Goal: Transaction & Acquisition: Purchase product/service

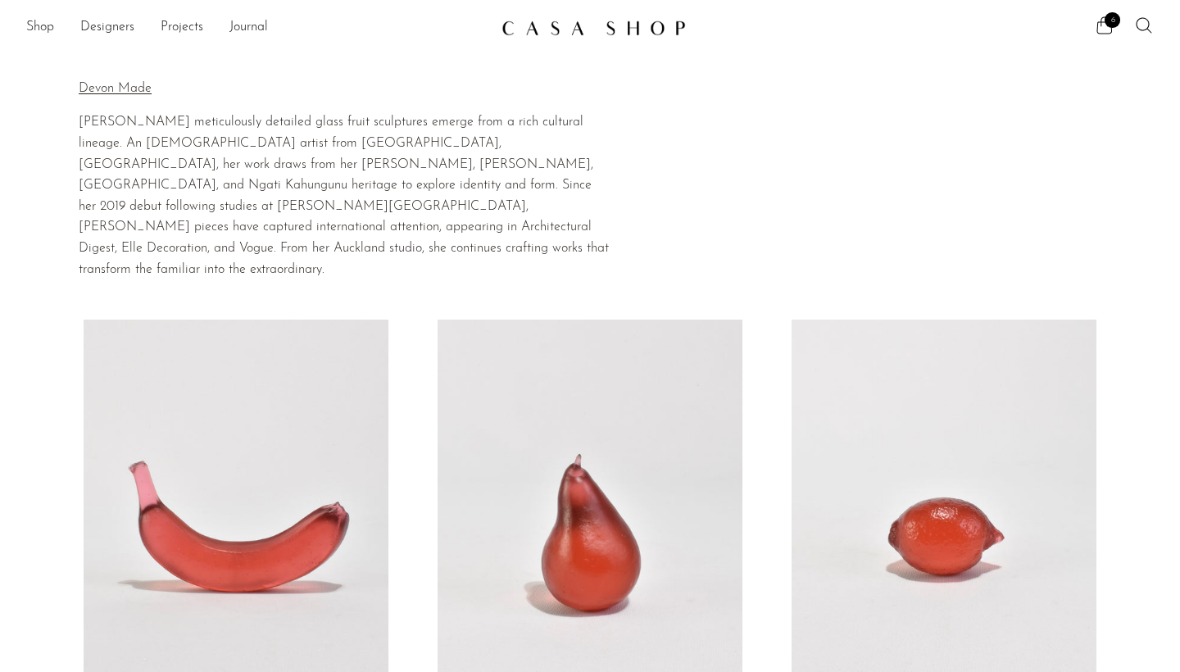
click at [1110, 11] on section "Shop Featured New Arrivals Bestsellers Coming Soon Jewelry Jewelry All Earrings…" at bounding box center [590, 21] width 1180 height 43
click at [1111, 30] on icon at bounding box center [1105, 24] width 16 height 17
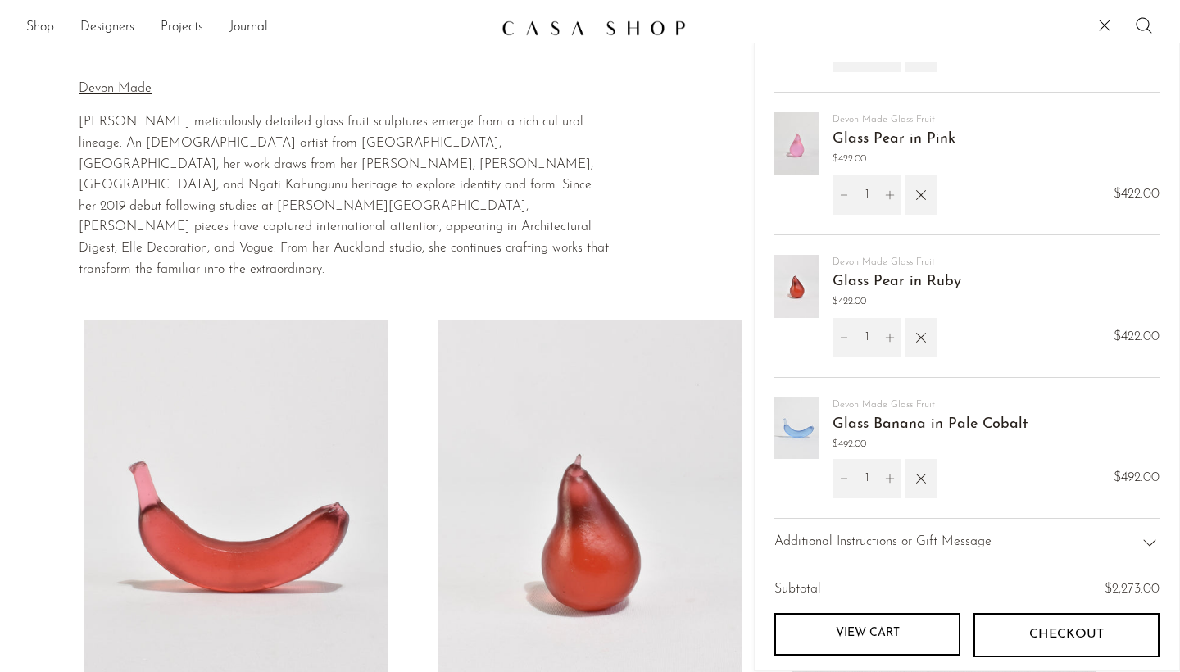
scroll to position [378, 0]
click at [1056, 625] on button "Checkout" at bounding box center [1066, 635] width 186 height 44
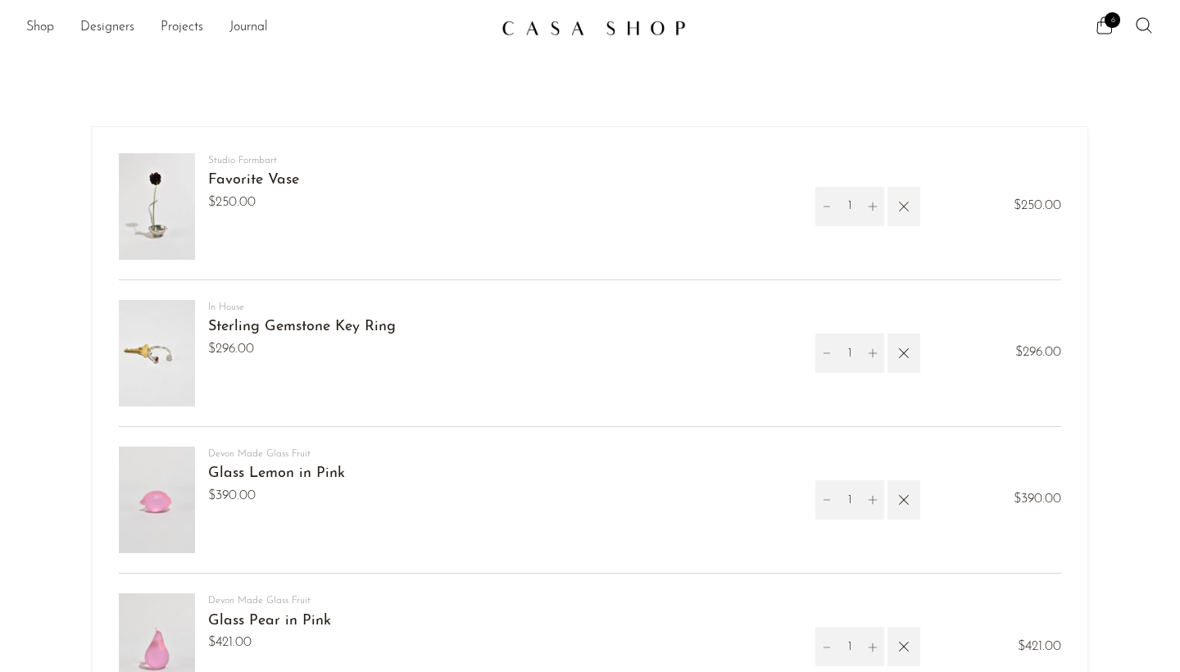
click at [897, 208] on icon "button" at bounding box center [904, 206] width 18 height 18
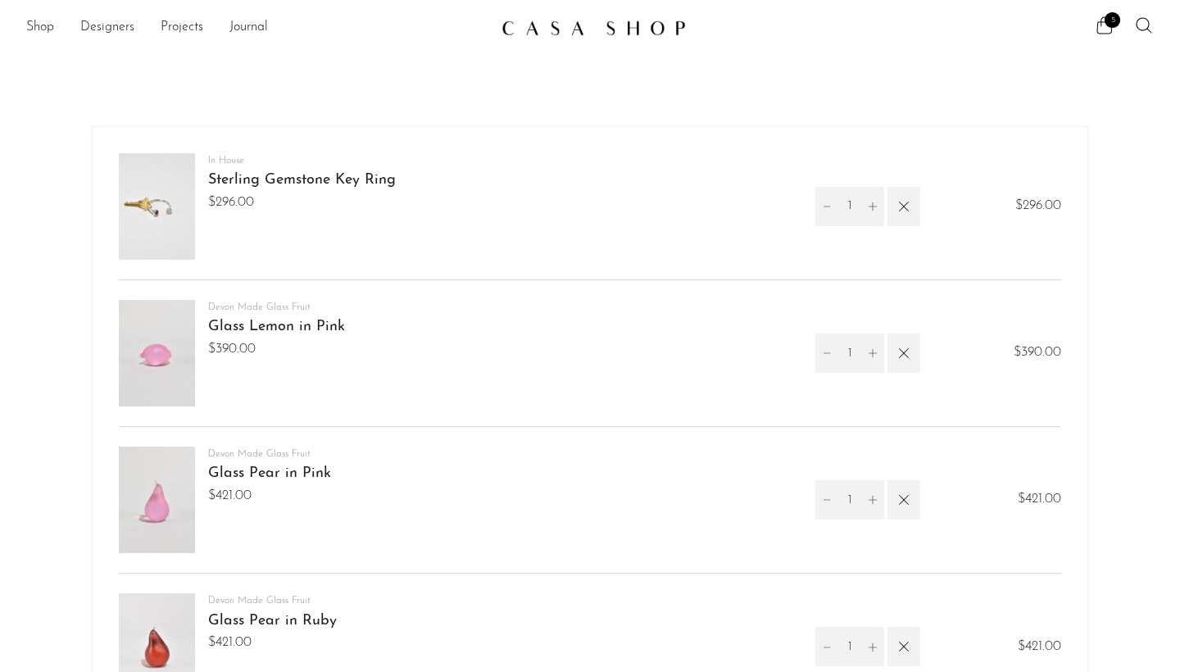
click at [538, 25] on img at bounding box center [593, 28] width 184 height 16
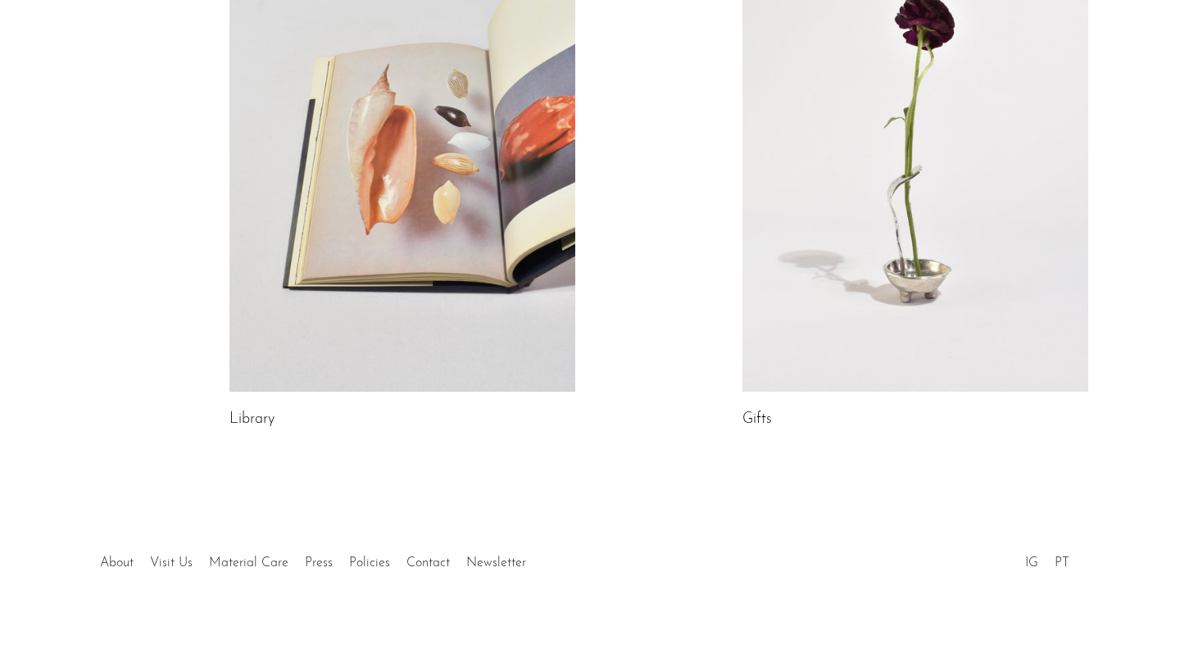
scroll to position [919, 0]
click at [96, 565] on li "About" at bounding box center [117, 565] width 50 height 21
click at [109, 565] on link "About" at bounding box center [117, 564] width 34 height 13
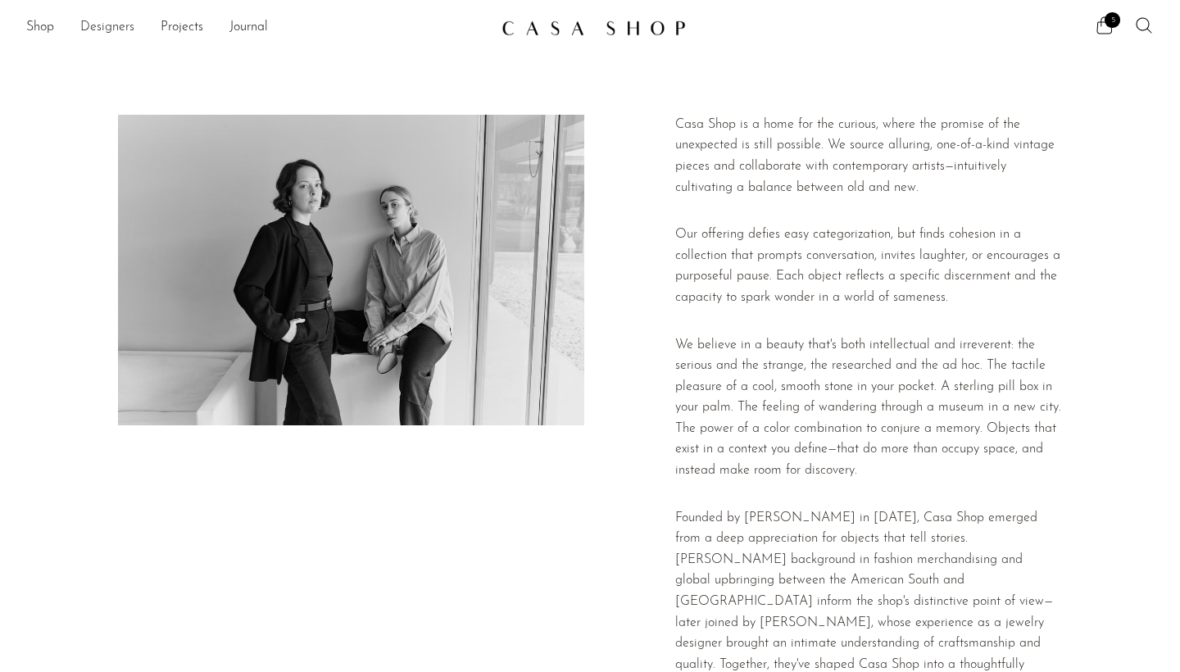
click at [120, 29] on link "Designers" at bounding box center [107, 27] width 54 height 21
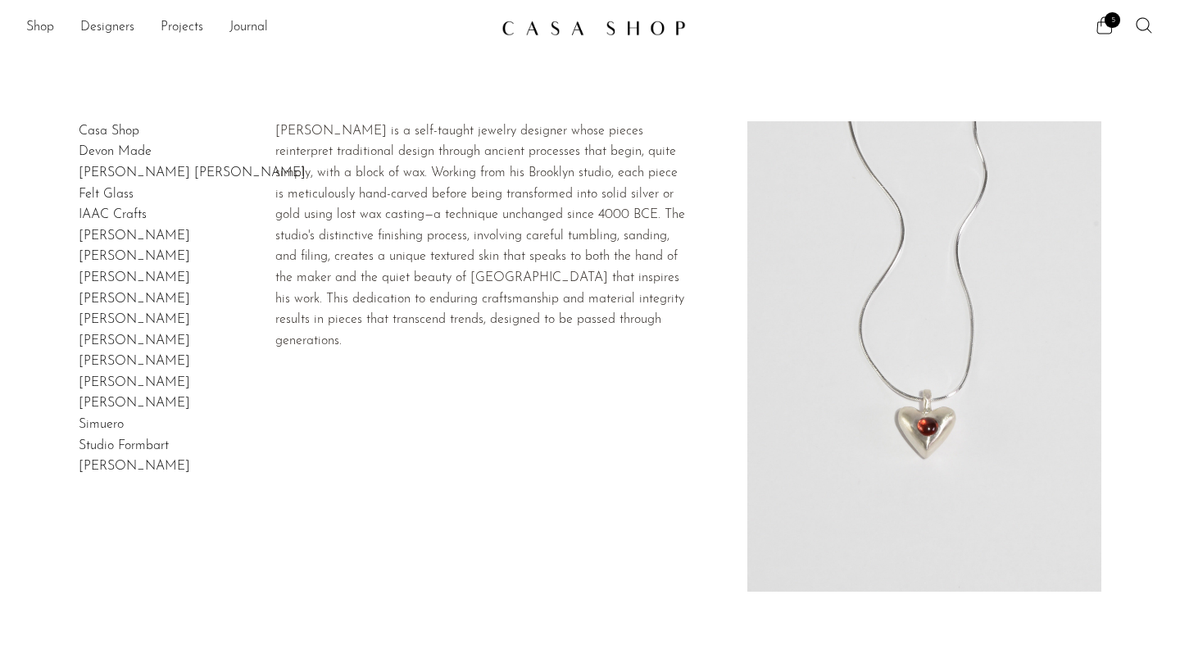
click at [79, 178] on link "[PERSON_NAME] [PERSON_NAME]" at bounding box center [192, 172] width 227 height 13
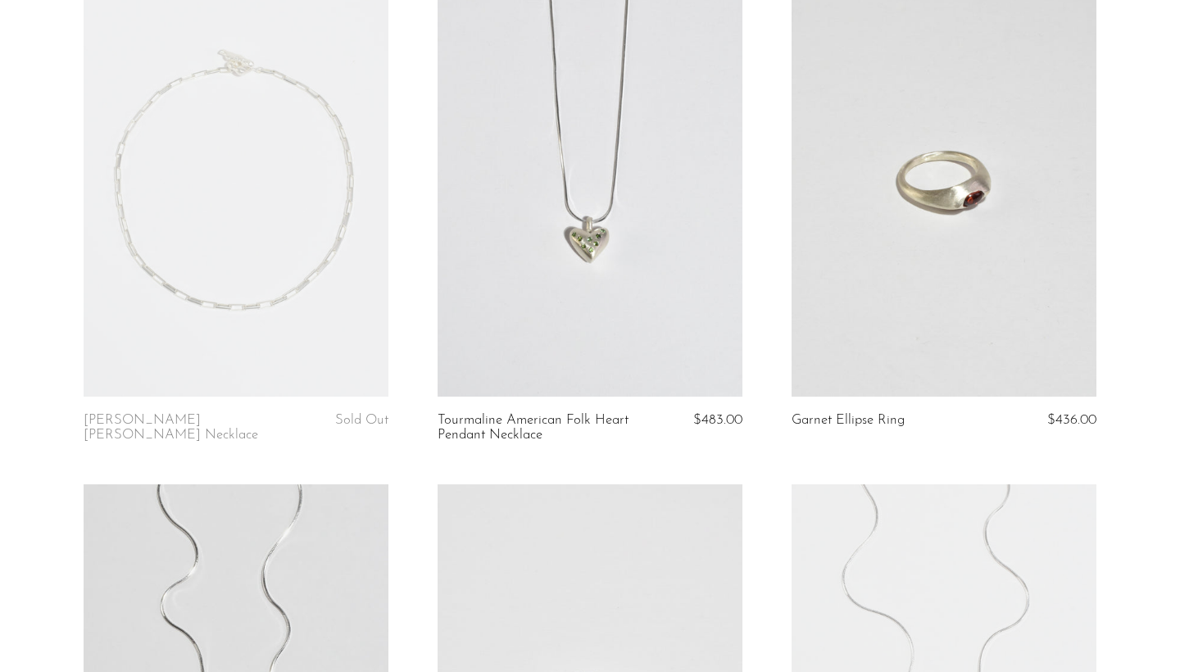
scroll to position [878, 0]
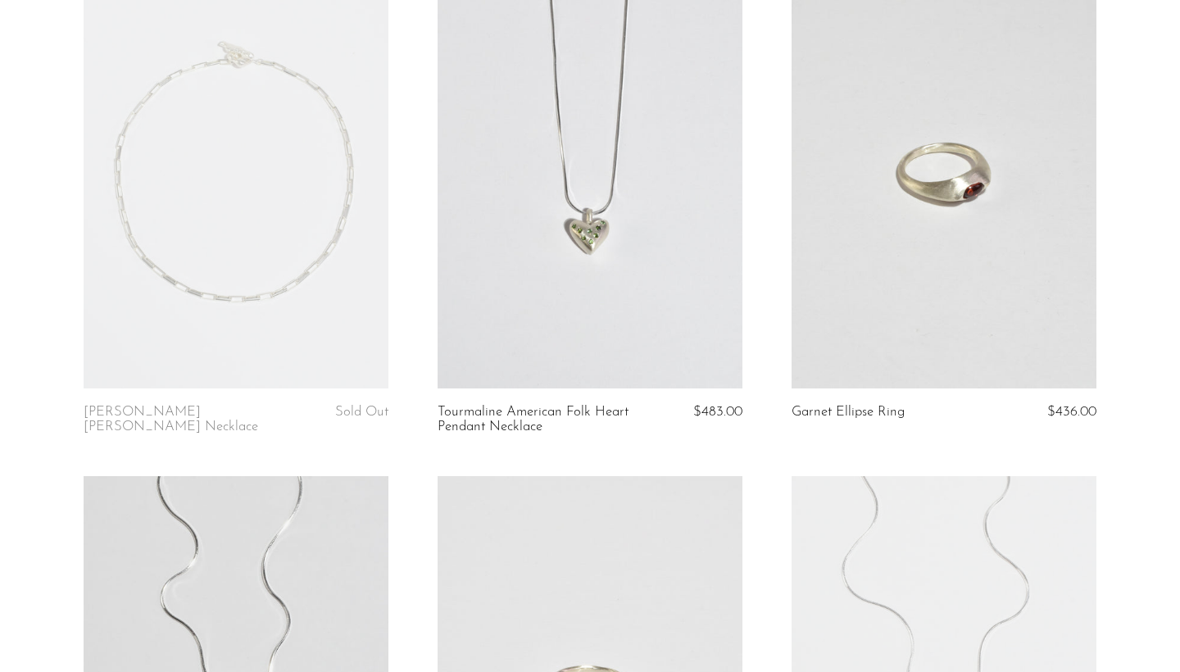
click at [948, 184] on link at bounding box center [944, 174] width 305 height 427
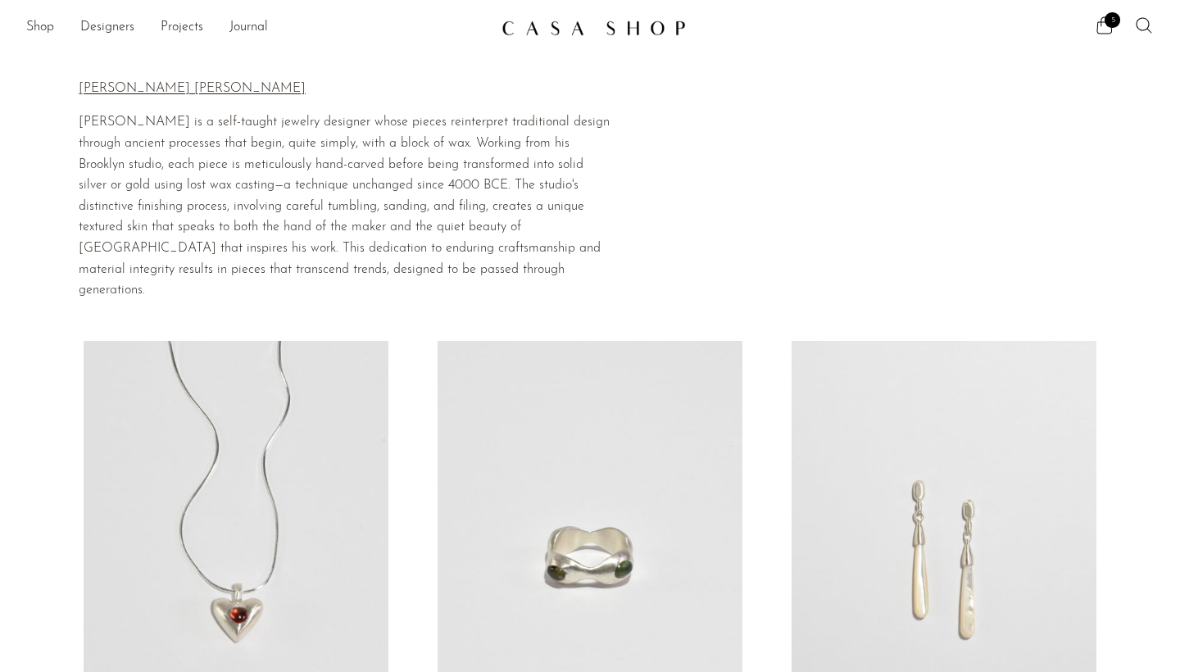
scroll to position [0, 0]
click at [1100, 17] on icon at bounding box center [1105, 26] width 20 height 20
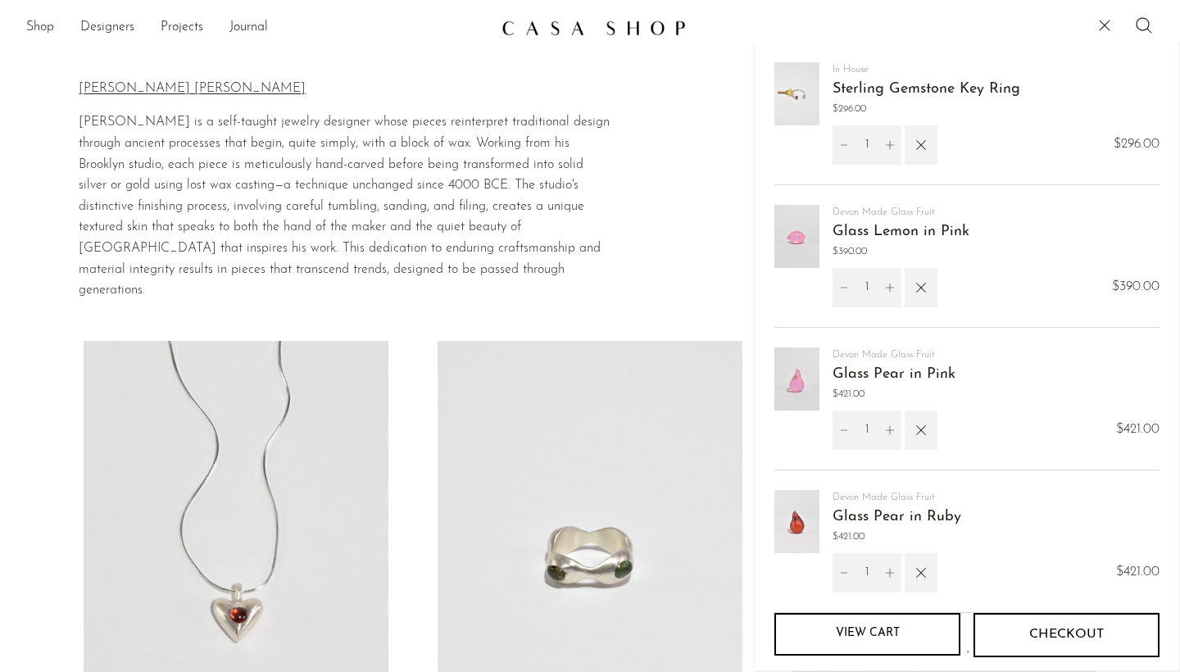
click at [1057, 636] on span "Checkout" at bounding box center [1066, 635] width 75 height 16
